Goal: Information Seeking & Learning: Learn about a topic

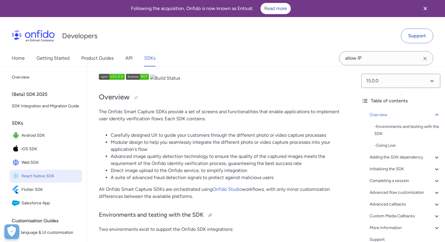
click at [278, 218] on h3 "Environments and testing with the SDK" at bounding box center [222, 215] width 246 height 9
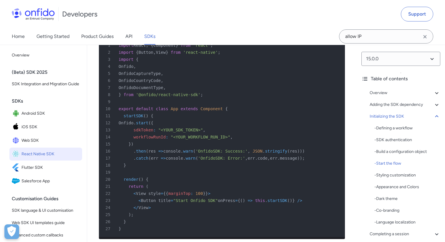
scroll to position [2745, 0]
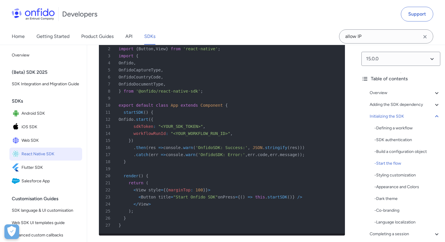
click at [173, 74] on div "6 OnfidoCountryCode ," at bounding box center [219, 77] width 236 height 7
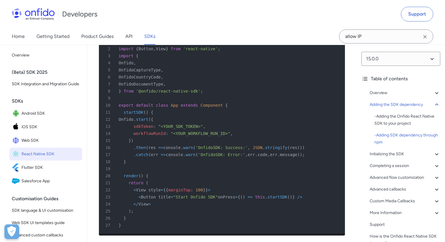
scroll to position [1117, 0]
